Goal: Transaction & Acquisition: Purchase product/service

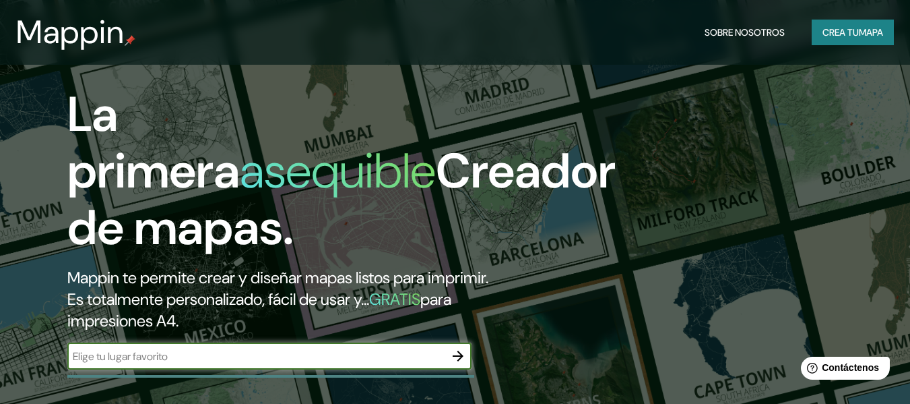
scroll to position [166, 0]
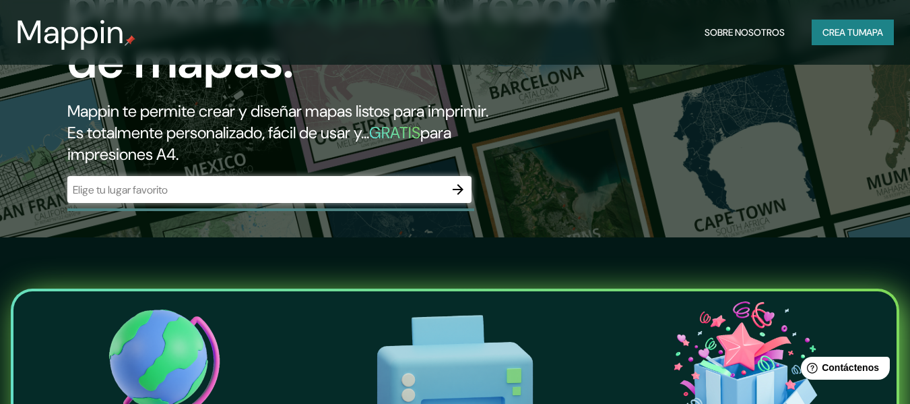
click at [224, 180] on div "​" at bounding box center [269, 189] width 404 height 27
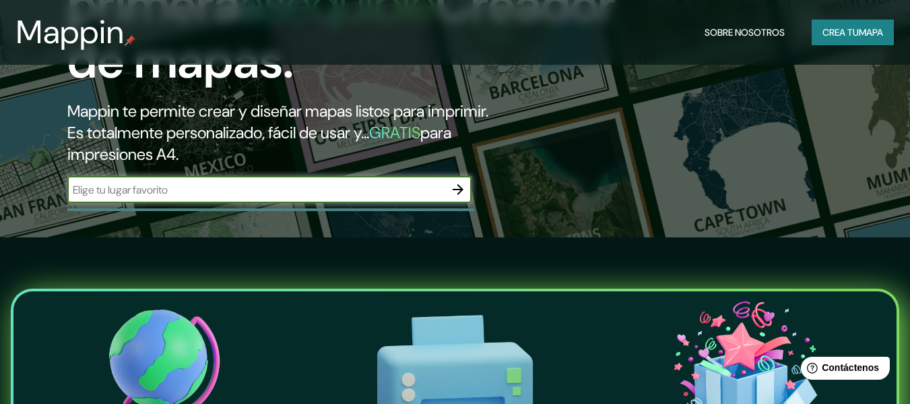
paste input "[STREET_ADDRESS][PERSON_NAME]"
type input "[STREET_ADDRESS][PERSON_NAME]"
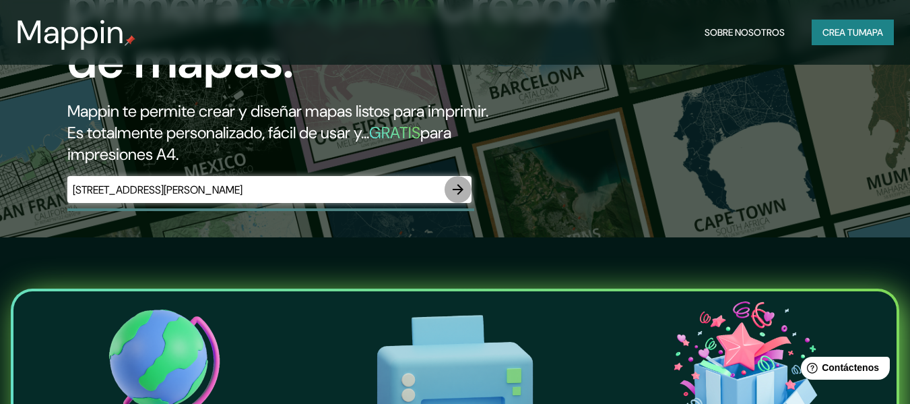
click at [459, 191] on icon "button" at bounding box center [458, 189] width 16 height 16
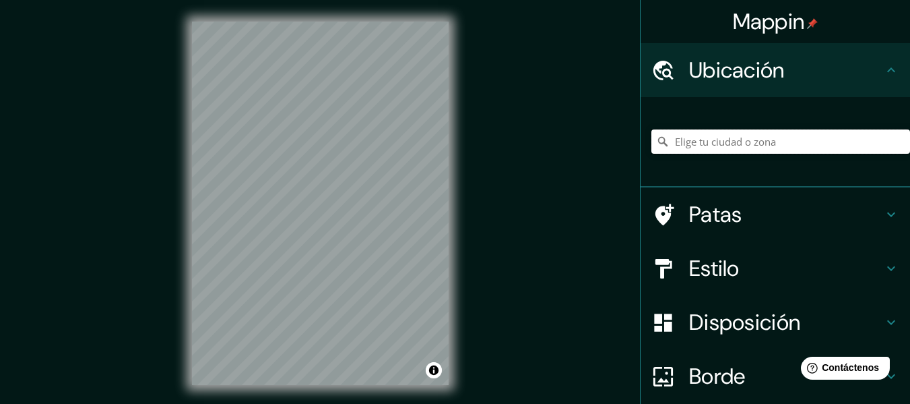
click at [723, 144] on input "Elige tu ciudad o zona" at bounding box center [780, 141] width 259 height 24
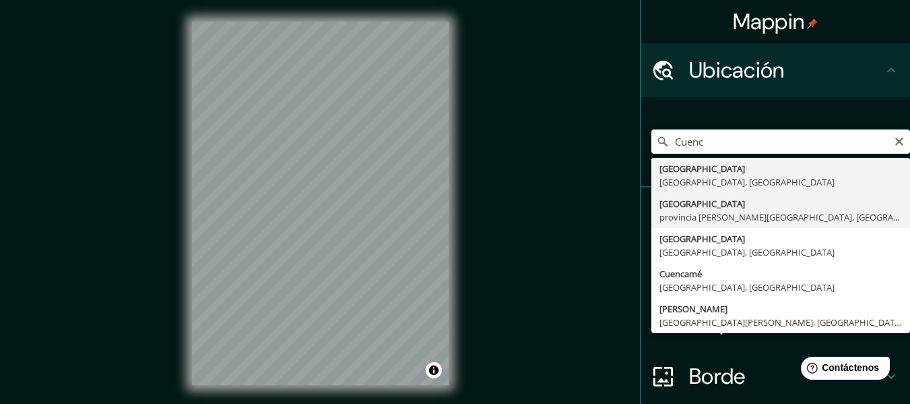
type input "[GEOGRAPHIC_DATA], [GEOGRAPHIC_DATA][PERSON_NAME], [GEOGRAPHIC_DATA]"
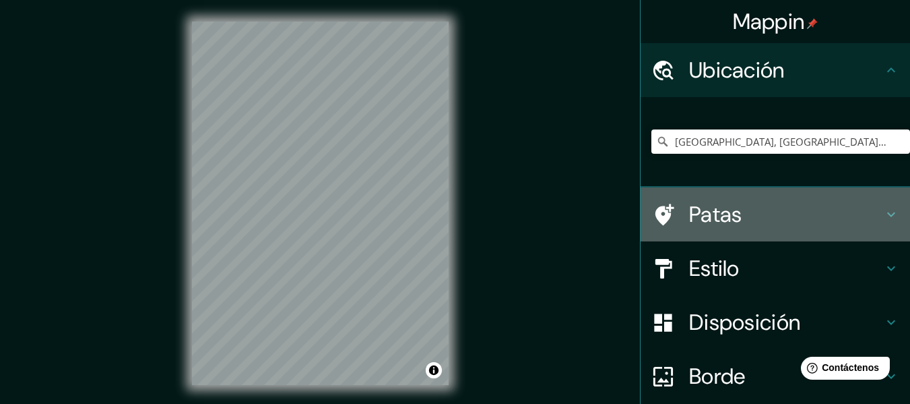
click at [709, 210] on font "Patas" at bounding box center [715, 214] width 53 height 28
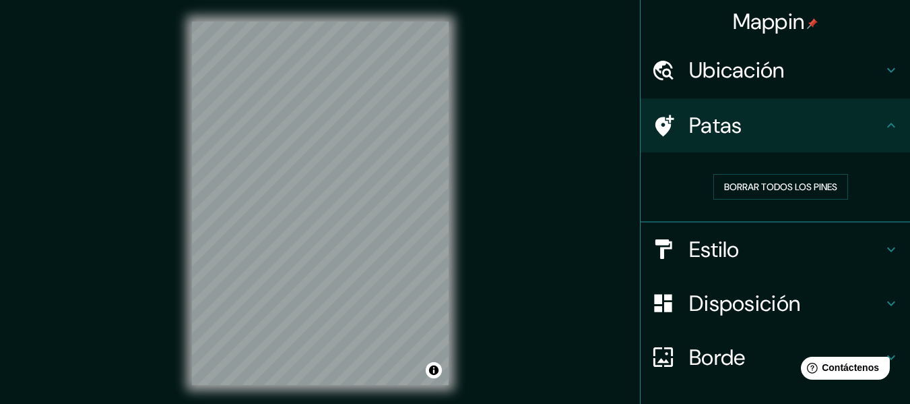
click at [757, 140] on div "Patas" at bounding box center [775, 125] width 269 height 54
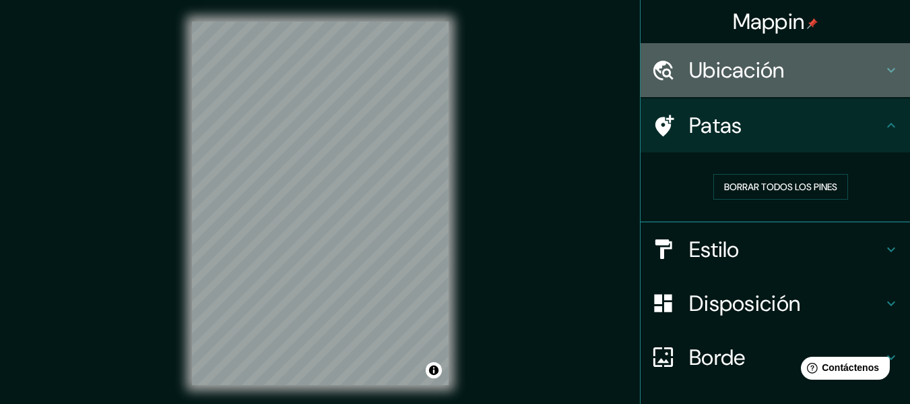
click at [779, 84] on div "Ubicación" at bounding box center [775, 70] width 269 height 54
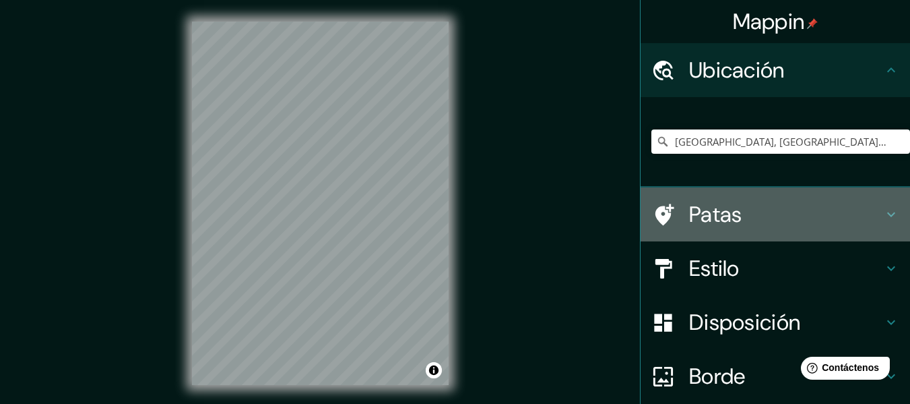
click at [689, 223] on font "Patas" at bounding box center [715, 214] width 53 height 28
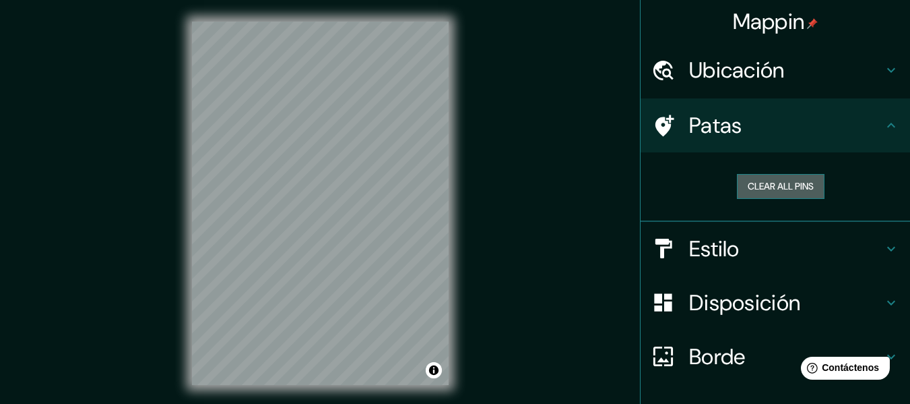
click at [768, 178] on button "Clear all pins" at bounding box center [781, 186] width 88 height 25
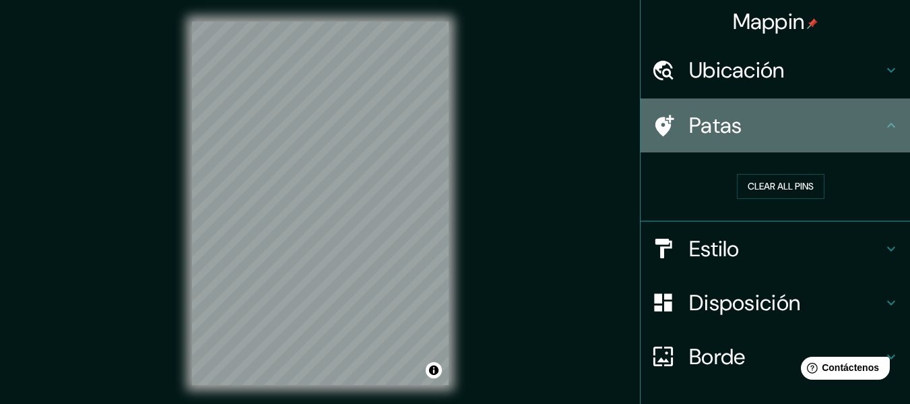
click at [657, 123] on icon at bounding box center [665, 126] width 19 height 22
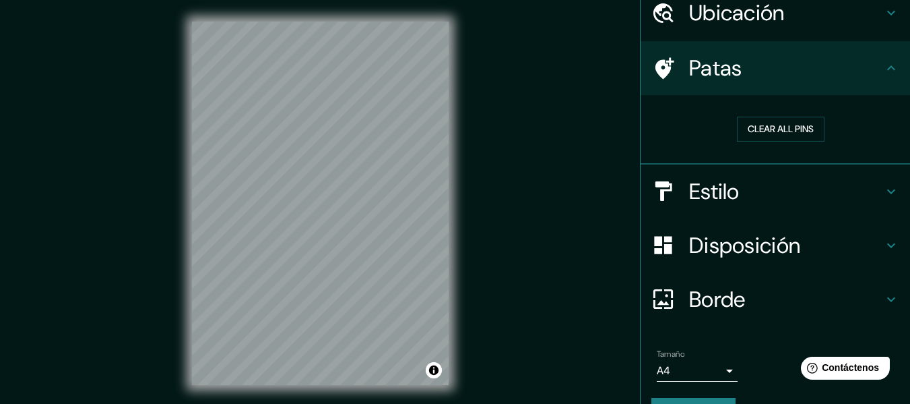
scroll to position [92, 0]
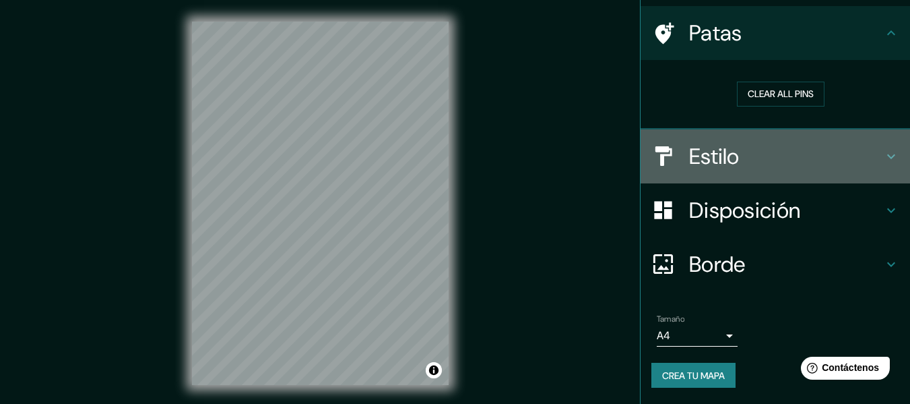
click at [728, 169] on font "Estilo" at bounding box center [714, 156] width 51 height 28
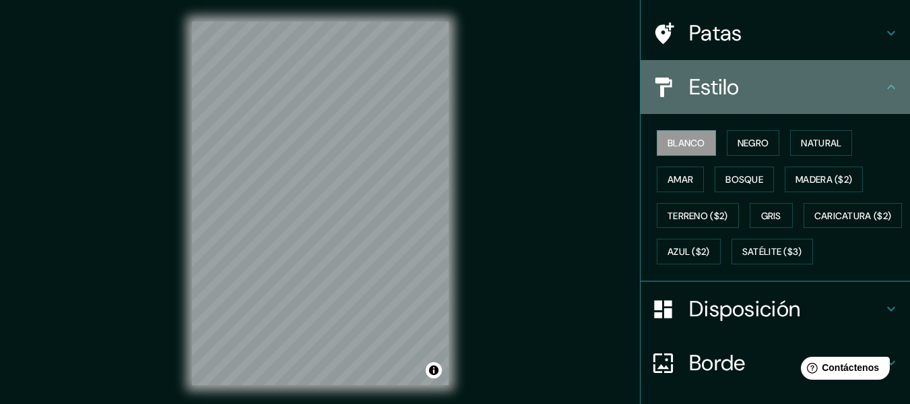
click at [668, 92] on div at bounding box center [670, 87] width 38 height 24
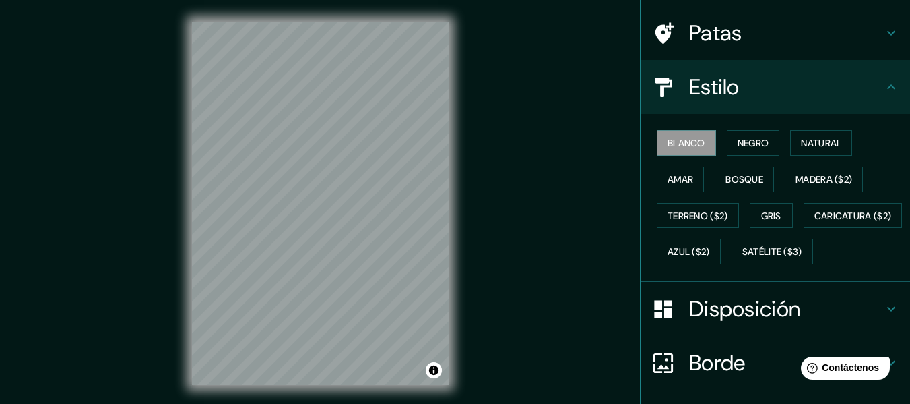
scroll to position [0, 0]
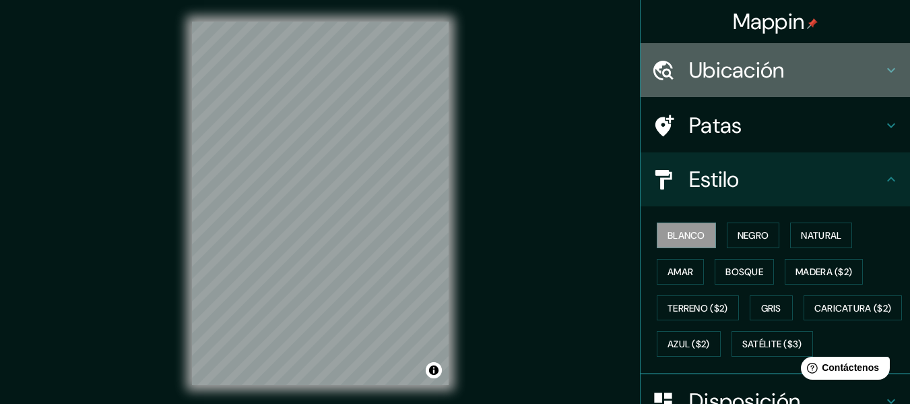
click at [712, 73] on font "Ubicación" at bounding box center [737, 70] width 96 height 28
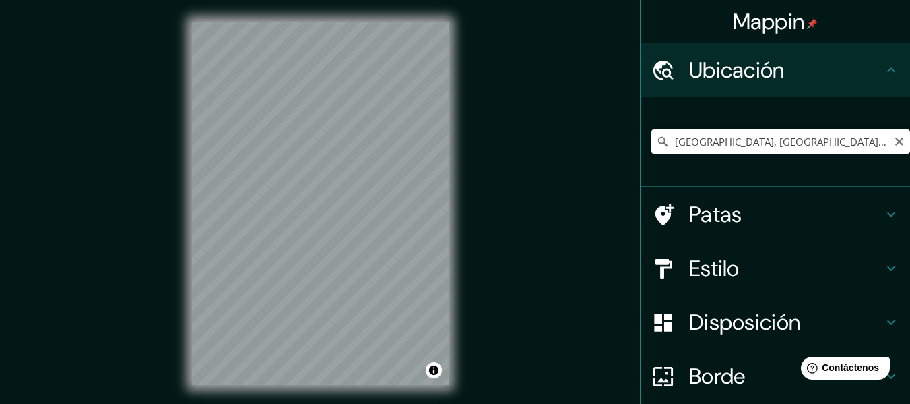
click at [715, 143] on input "[GEOGRAPHIC_DATA], [GEOGRAPHIC_DATA][PERSON_NAME], [GEOGRAPHIC_DATA]" at bounding box center [780, 141] width 259 height 24
drag, startPoint x: 881, startPoint y: 142, endPoint x: 891, endPoint y: 141, distance: 10.1
click at [891, 141] on div "[GEOGRAPHIC_DATA], [GEOGRAPHIC_DATA][PERSON_NAME], [GEOGRAPHIC_DATA]" at bounding box center [780, 141] width 259 height 24
click at [894, 141] on icon "Claro" at bounding box center [899, 141] width 11 height 11
paste input "[STREET_ADDRESS][PERSON_NAME]"
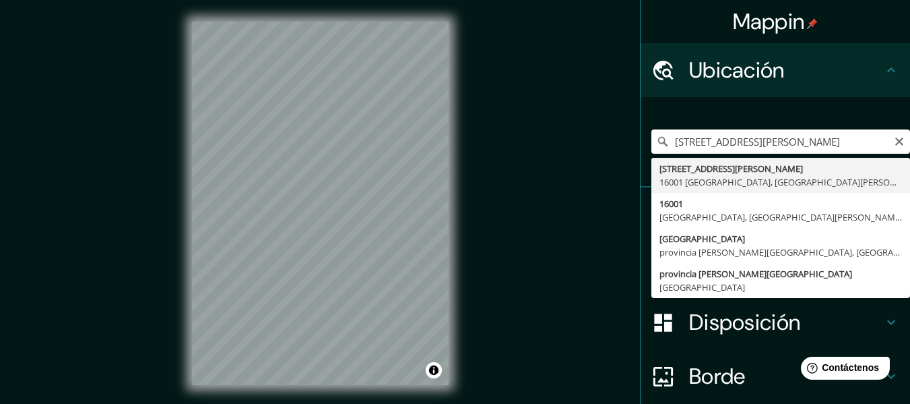
type input "[STREET_ADDRESS][PERSON_NAME][PERSON_NAME]"
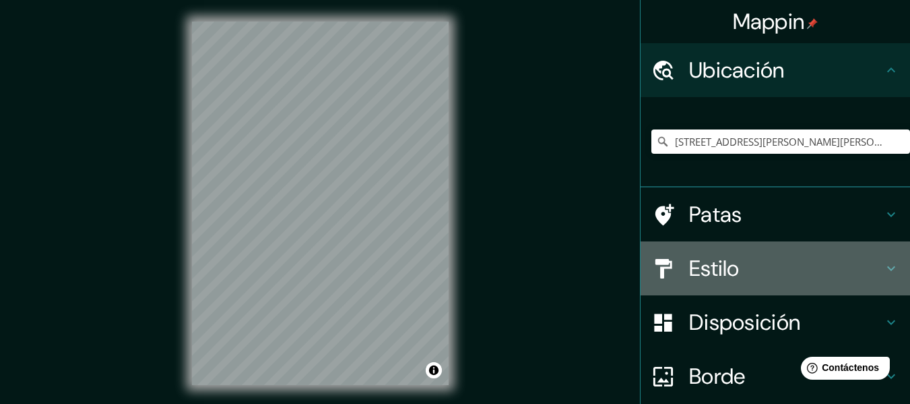
click at [701, 249] on div "Estilo" at bounding box center [775, 268] width 269 height 54
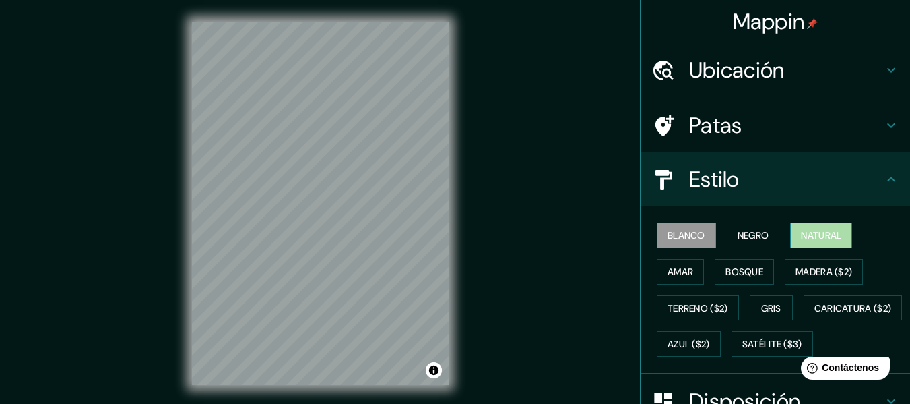
click at [819, 234] on font "Natural" at bounding box center [821, 235] width 40 height 12
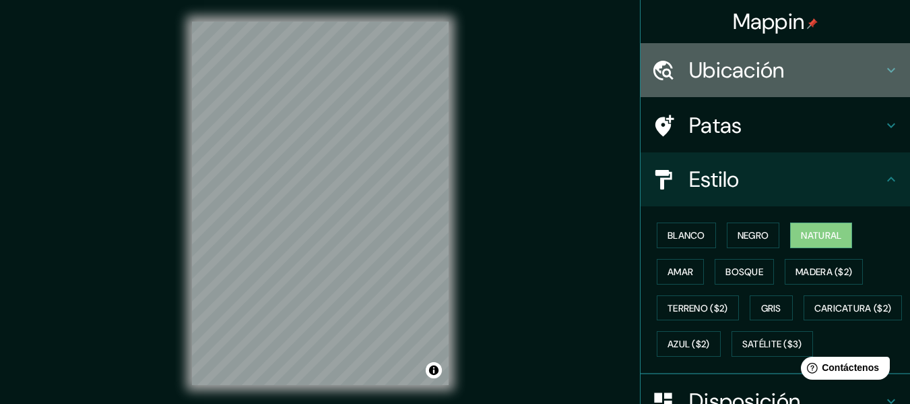
click at [776, 81] on font "Ubicación" at bounding box center [737, 70] width 96 height 28
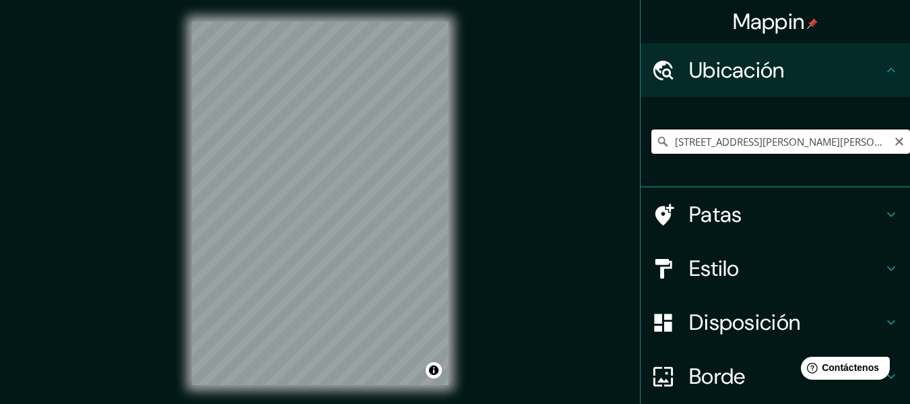
click at [876, 143] on input "[STREET_ADDRESS][PERSON_NAME][PERSON_NAME]" at bounding box center [780, 141] width 259 height 24
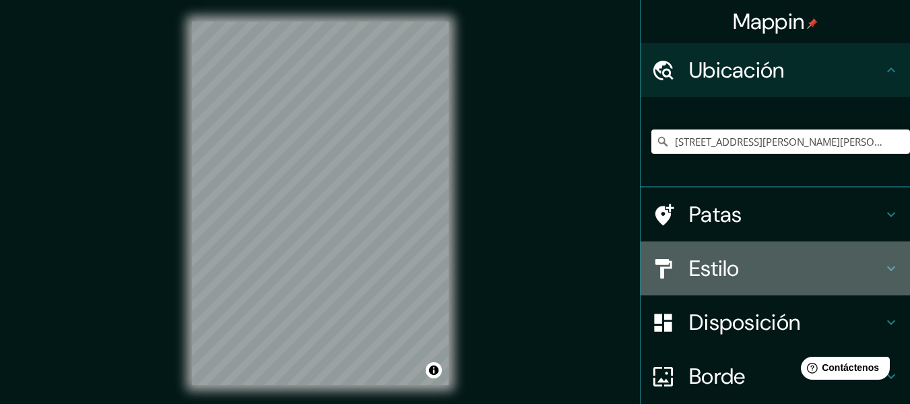
click at [694, 281] on font "Estilo" at bounding box center [714, 268] width 51 height 28
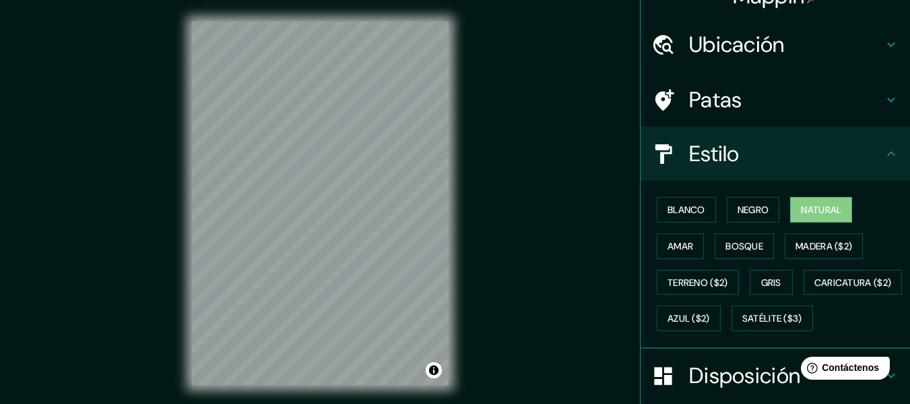
scroll to position [28, 0]
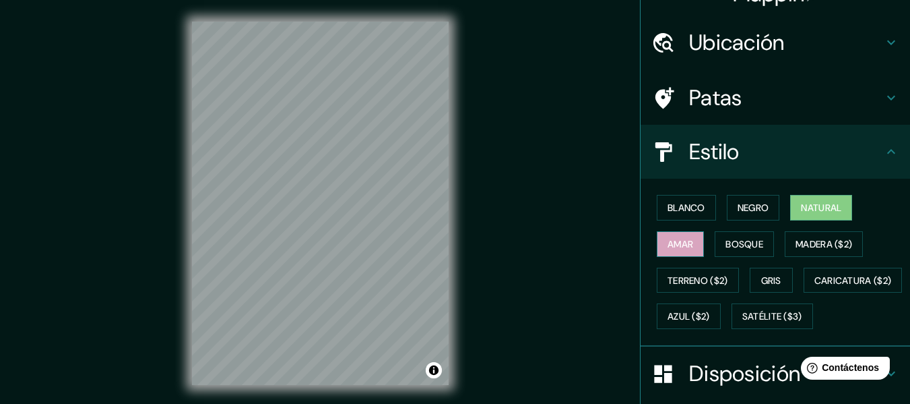
click at [684, 236] on font "Amar" at bounding box center [681, 244] width 26 height 18
click at [746, 214] on font "Negro" at bounding box center [754, 208] width 32 height 18
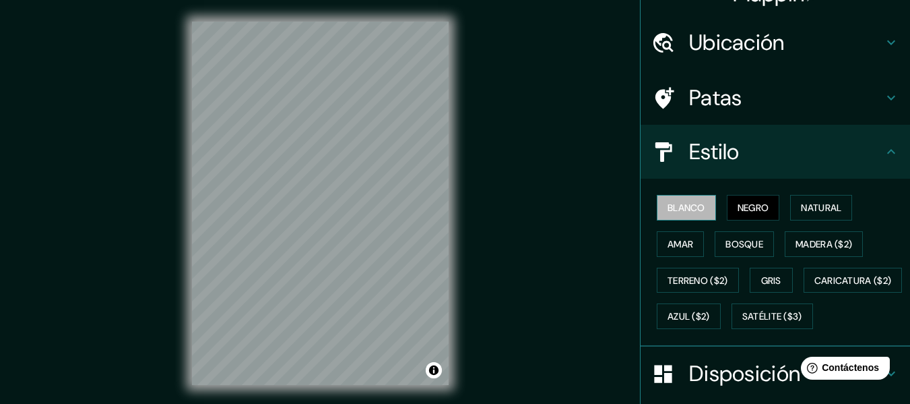
click at [697, 212] on font "Blanco" at bounding box center [687, 207] width 38 height 12
click at [436, 372] on button "Activar o desactivar atribución" at bounding box center [434, 370] width 16 height 16
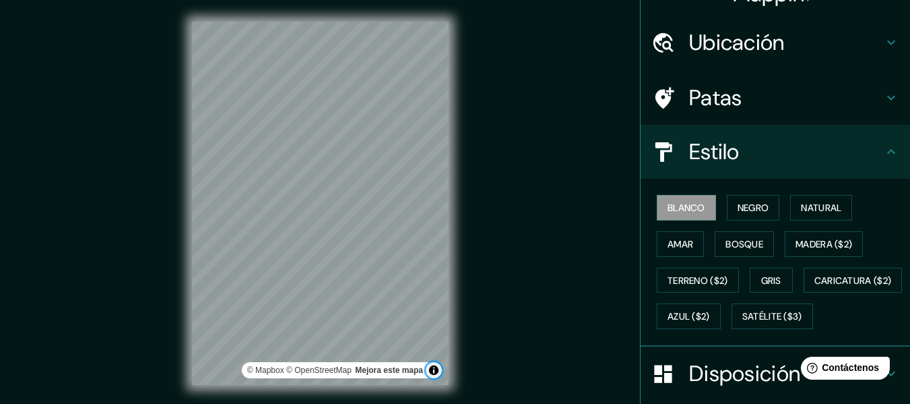
click at [436, 372] on button "Activar o desactivar atribución" at bounding box center [434, 370] width 16 height 16
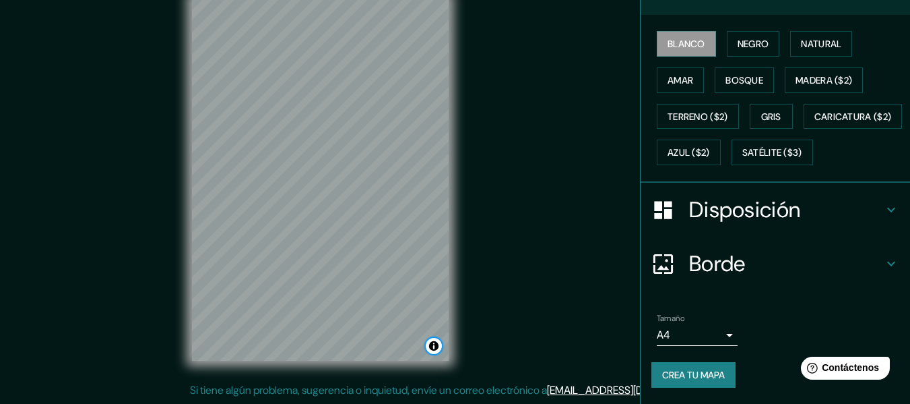
scroll to position [0, 0]
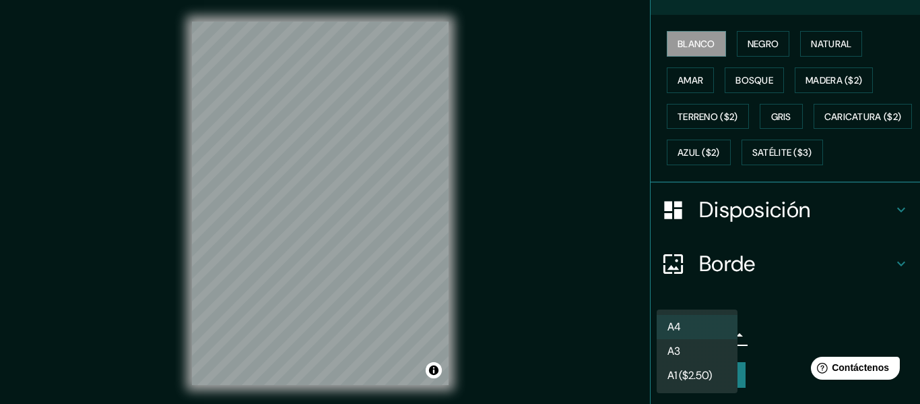
click at [687, 333] on body "Mappin Ubicación [STREET_ADDRESS][PERSON_NAME][PERSON_NAME] Patas Estilo Blanco…" at bounding box center [460, 202] width 920 height 404
click at [755, 310] on div at bounding box center [460, 202] width 920 height 404
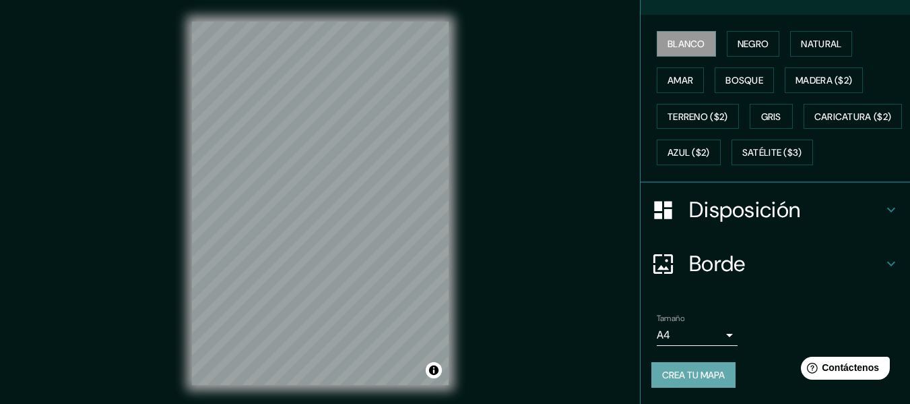
click at [718, 374] on font "Crea tu mapa" at bounding box center [693, 375] width 63 height 12
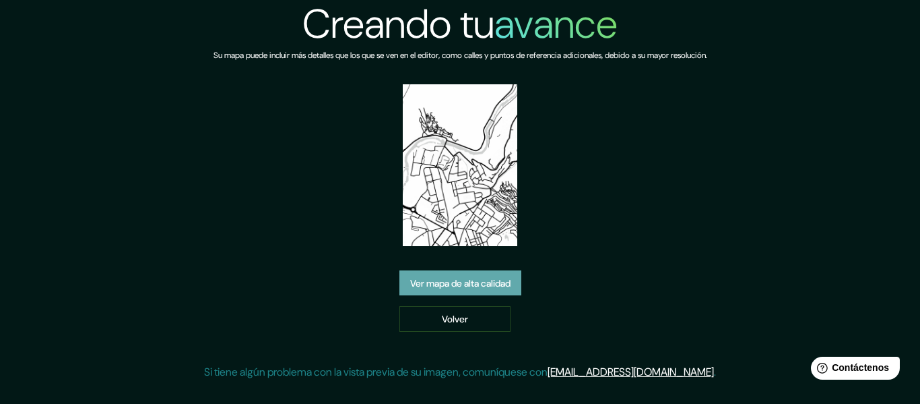
click at [484, 292] on link "Ver mapa de alta calidad" at bounding box center [461, 283] width 122 height 26
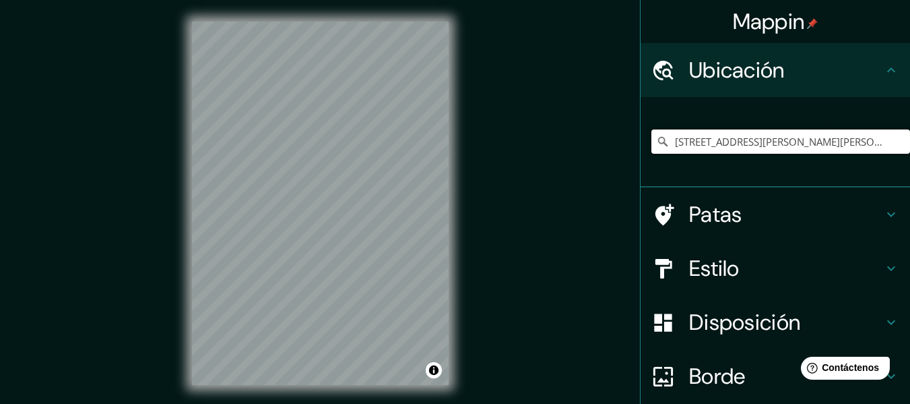
click at [729, 137] on input "[STREET_ADDRESS][PERSON_NAME][PERSON_NAME]" at bounding box center [780, 141] width 259 height 24
drag, startPoint x: 872, startPoint y: 144, endPoint x: 711, endPoint y: 155, distance: 162.1
click at [711, 155] on div "[STREET_ADDRESS][PERSON_NAME][PERSON_NAME]" at bounding box center [780, 141] width 259 height 67
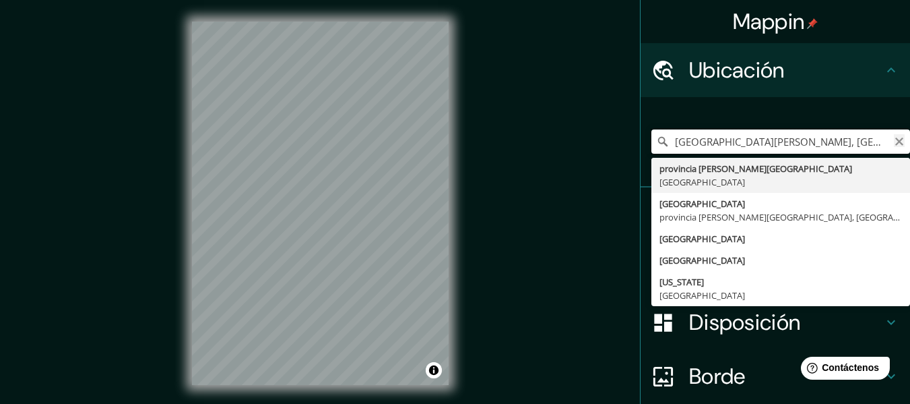
type input "Calle Del D provincia de Cuenca, España"
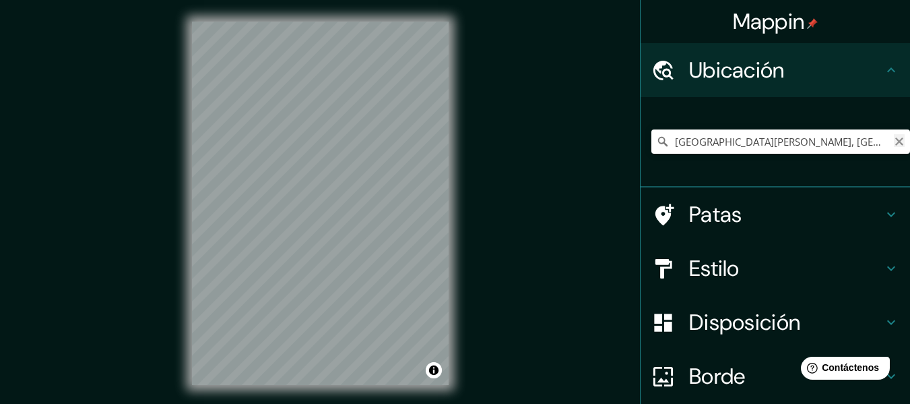
click at [894, 141] on icon "Claro" at bounding box center [899, 141] width 11 height 11
paste input "40°24'26.9"N 3°43'35.1"W"
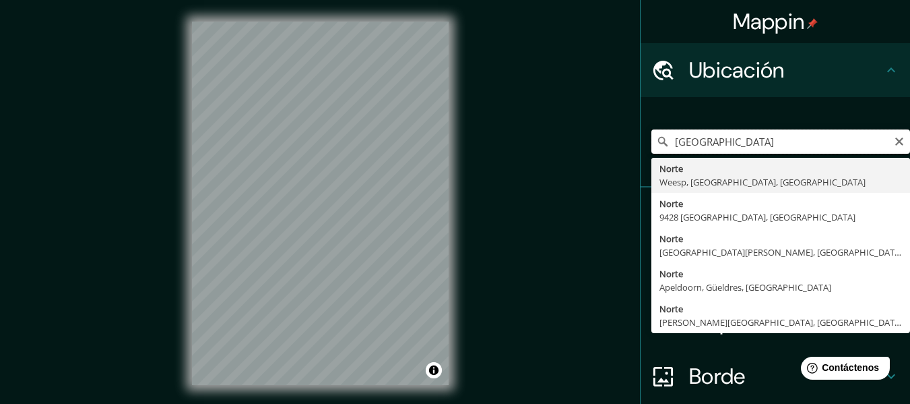
click at [754, 137] on input "40°24'26.9"N 3°43'35.1"W" at bounding box center [780, 141] width 259 height 24
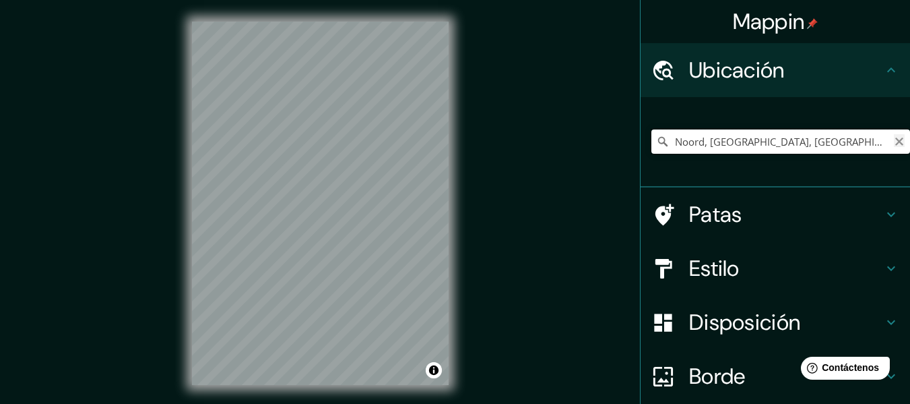
type input "Noord, Weesp, Holanda Septentrional, Países Bajos"
click at [895, 141] on icon "Claro" at bounding box center [899, 141] width 8 height 8
paste input "C. de Sepúlveda, 3, Latina, 28011 Madrid"
type input "Calle De Sepúlveda 3, 28011 Madrid, Madrid, España"
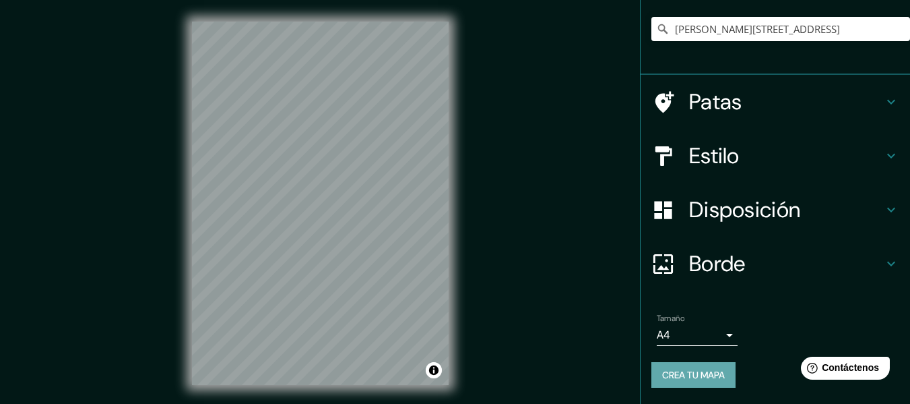
click at [703, 381] on font "Crea tu mapa" at bounding box center [693, 375] width 63 height 12
